Goal: Task Accomplishment & Management: Manage account settings

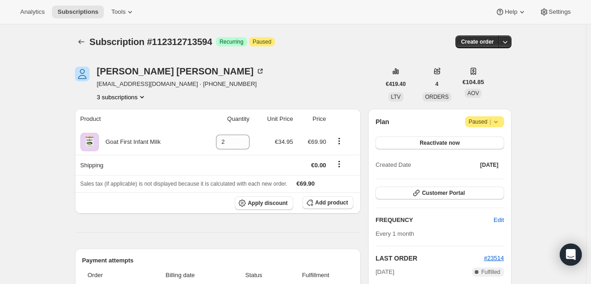
click at [144, 96] on icon "Product actions" at bounding box center [141, 96] width 9 height 9
click at [497, 121] on icon at bounding box center [496, 122] width 4 height 2
click at [143, 99] on icon "Product actions" at bounding box center [141, 96] width 9 height 9
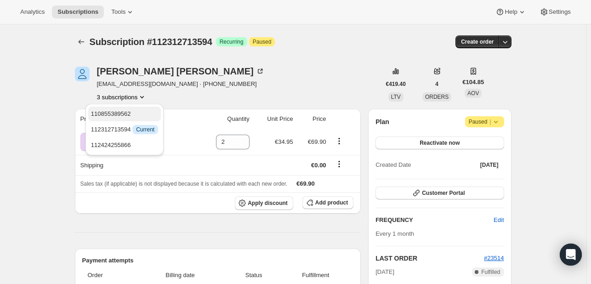
click at [114, 115] on span "110855389562" at bounding box center [111, 113] width 40 height 7
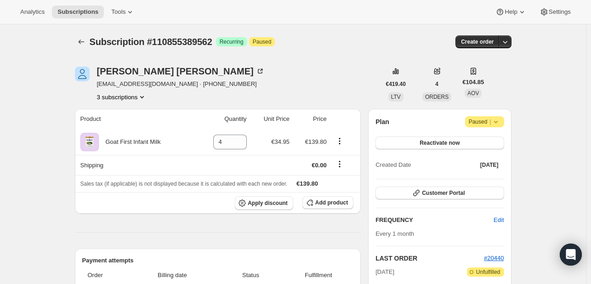
click at [138, 97] on button "3 subscriptions" at bounding box center [122, 96] width 50 height 9
click at [131, 149] on span "112424255866" at bounding box center [124, 145] width 67 height 9
click at [500, 121] on icon at bounding box center [495, 121] width 9 height 9
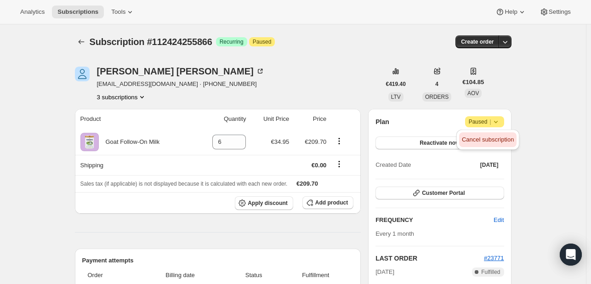
click at [490, 138] on span "Cancel subscription" at bounding box center [488, 139] width 52 height 7
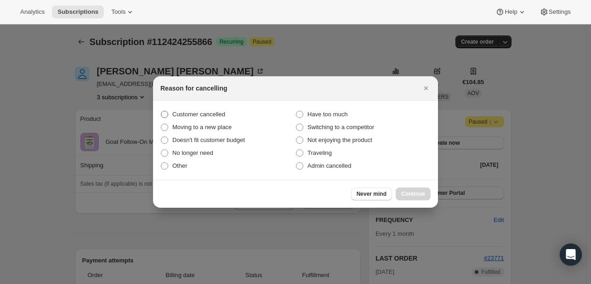
click at [168, 114] on span ":rfl:" at bounding box center [164, 114] width 7 height 7
click at [161, 111] on input "Customer cancelled" at bounding box center [161, 111] width 0 height 0
radio input "true"
click at [410, 195] on span "Continue" at bounding box center [413, 193] width 24 height 7
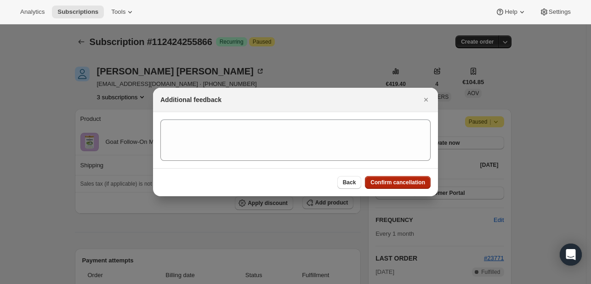
click at [392, 181] on span "Confirm cancellation" at bounding box center [398, 182] width 55 height 7
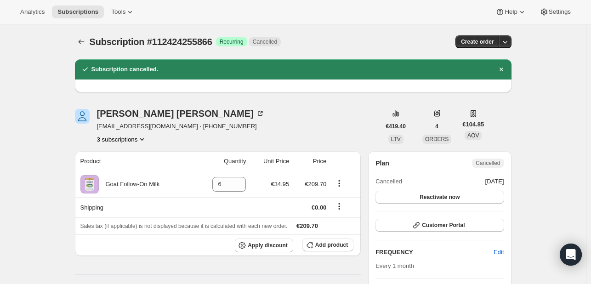
click at [143, 138] on icon "Product actions" at bounding box center [141, 139] width 9 height 9
click at [126, 173] on span "112312713594" at bounding box center [111, 171] width 40 height 7
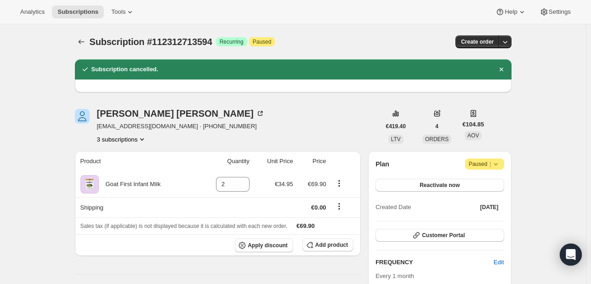
click at [497, 167] on icon at bounding box center [495, 164] width 9 height 9
click at [487, 188] on button "Cancel subscription" at bounding box center [487, 182] width 57 height 15
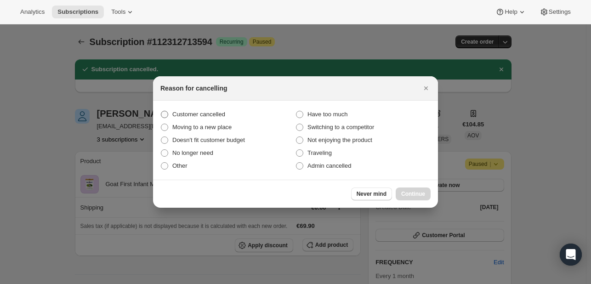
click at [166, 112] on span ":rju:" at bounding box center [164, 114] width 7 height 7
click at [161, 111] on input "Customer cancelled" at bounding box center [161, 111] width 0 height 0
radio input "true"
click at [420, 194] on span "Continue" at bounding box center [413, 193] width 24 height 7
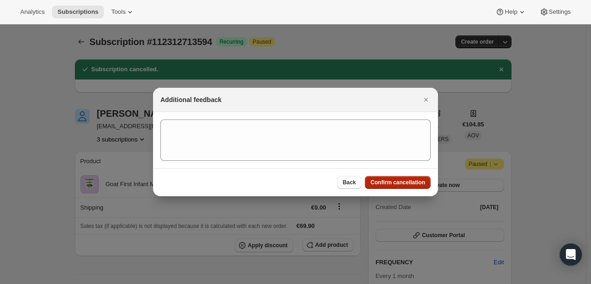
click at [408, 180] on span "Confirm cancellation" at bounding box center [398, 182] width 55 height 7
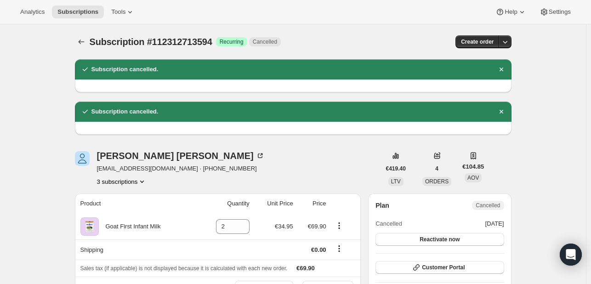
click at [144, 178] on icon "Product actions" at bounding box center [141, 181] width 9 height 9
click at [110, 194] on button "110855389562" at bounding box center [124, 198] width 73 height 15
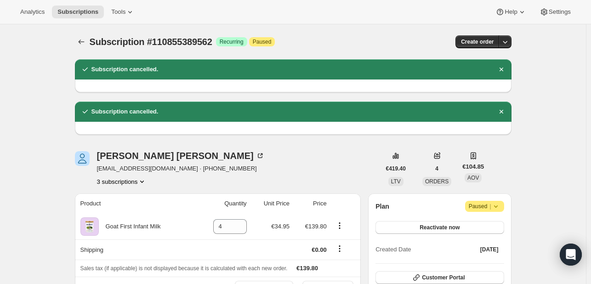
click at [500, 205] on icon at bounding box center [495, 206] width 9 height 9
click at [489, 225] on span "Cancel subscription" at bounding box center [488, 224] width 52 height 7
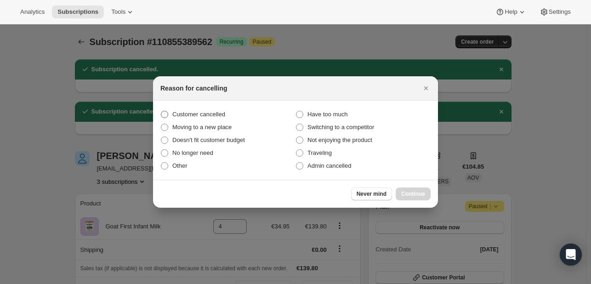
click at [169, 115] on label "Customer cancelled" at bounding box center [227, 114] width 135 height 13
click at [161, 111] on input "Customer cancelled" at bounding box center [161, 111] width 0 height 0
radio input "true"
click at [407, 188] on button "Continue" at bounding box center [413, 194] width 35 height 13
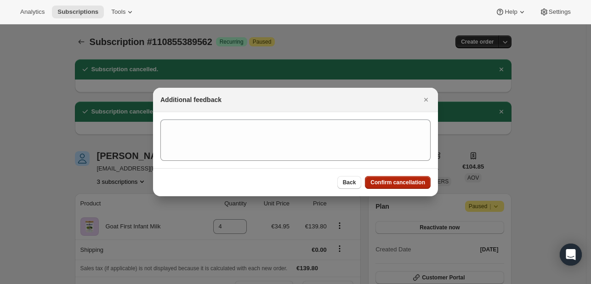
click at [398, 182] on span "Confirm cancellation" at bounding box center [398, 182] width 55 height 7
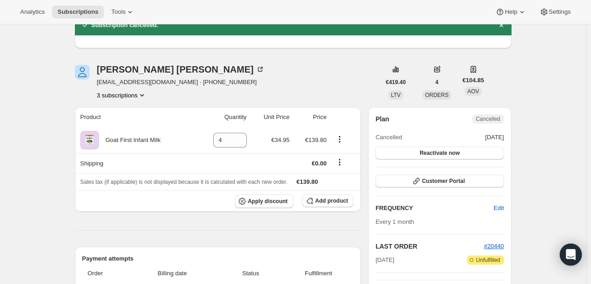
scroll to position [184, 0]
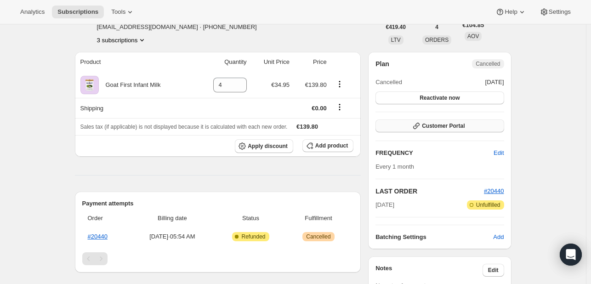
click at [467, 129] on button "Customer Portal" at bounding box center [440, 126] width 128 height 13
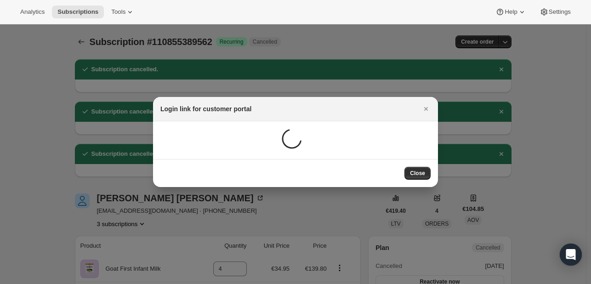
scroll to position [0, 0]
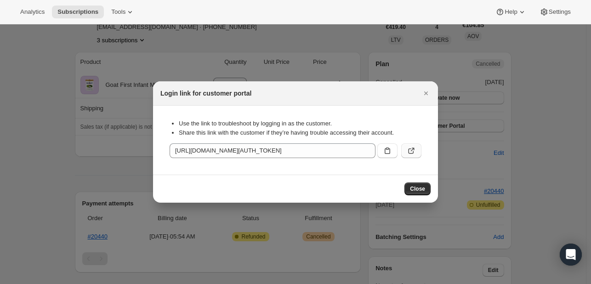
click at [408, 149] on icon ":rr4:" at bounding box center [411, 150] width 9 height 9
click at [426, 93] on icon "Close" at bounding box center [426, 93] width 4 height 4
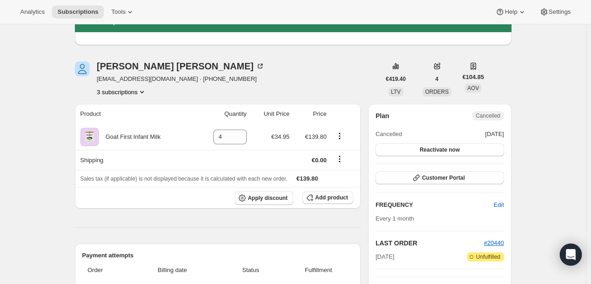
scroll to position [138, 0]
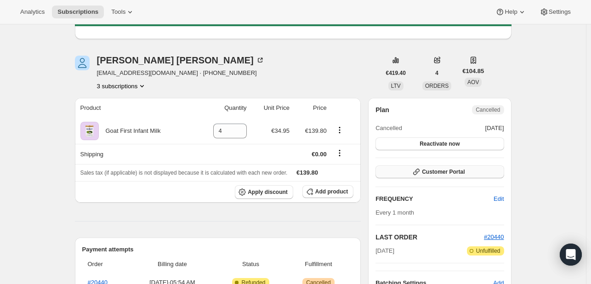
click at [458, 172] on span "Customer Portal" at bounding box center [443, 171] width 43 height 7
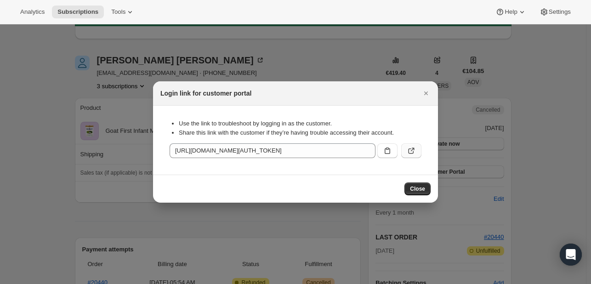
click at [414, 149] on icon ":rr4:" at bounding box center [411, 150] width 9 height 9
click at [424, 89] on icon "Close" at bounding box center [426, 93] width 9 height 9
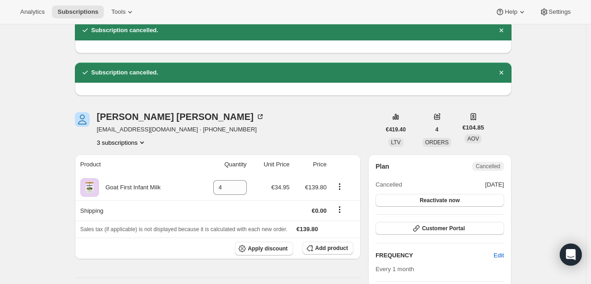
scroll to position [92, 0]
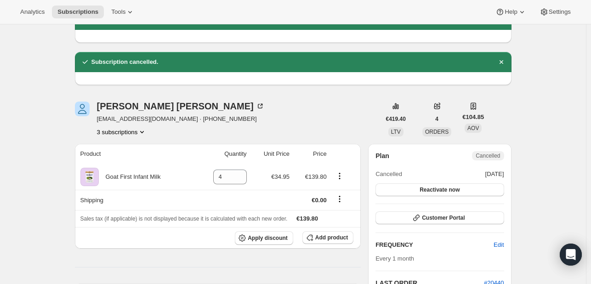
click at [145, 133] on icon "Product actions" at bounding box center [141, 131] width 9 height 9
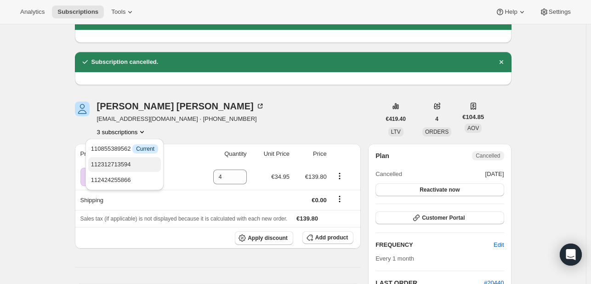
click at [120, 164] on span "112312713594" at bounding box center [111, 164] width 40 height 7
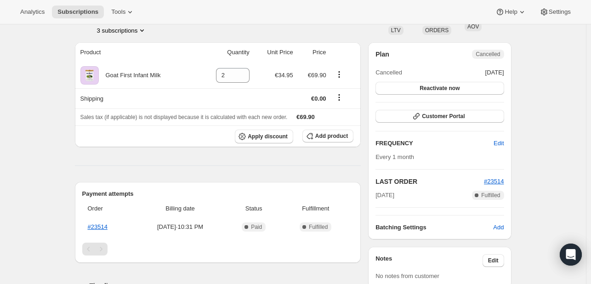
scroll to position [138, 0]
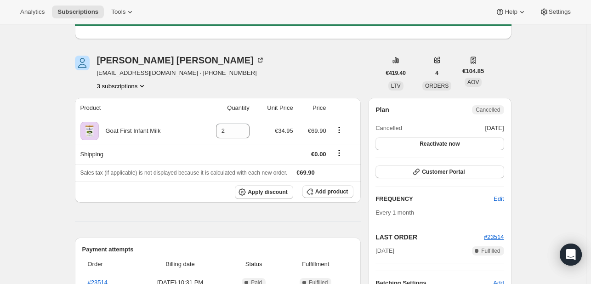
click at [145, 83] on icon "Product actions" at bounding box center [141, 85] width 9 height 9
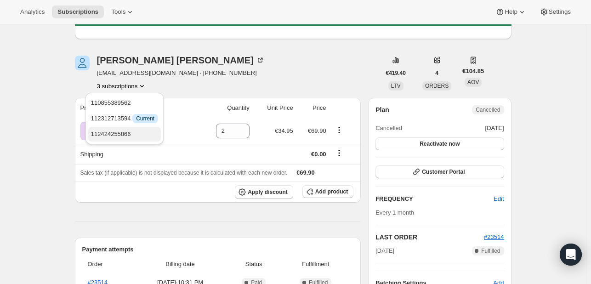
click at [108, 136] on span "112424255866" at bounding box center [111, 134] width 40 height 7
